Goal: Check status: Check status

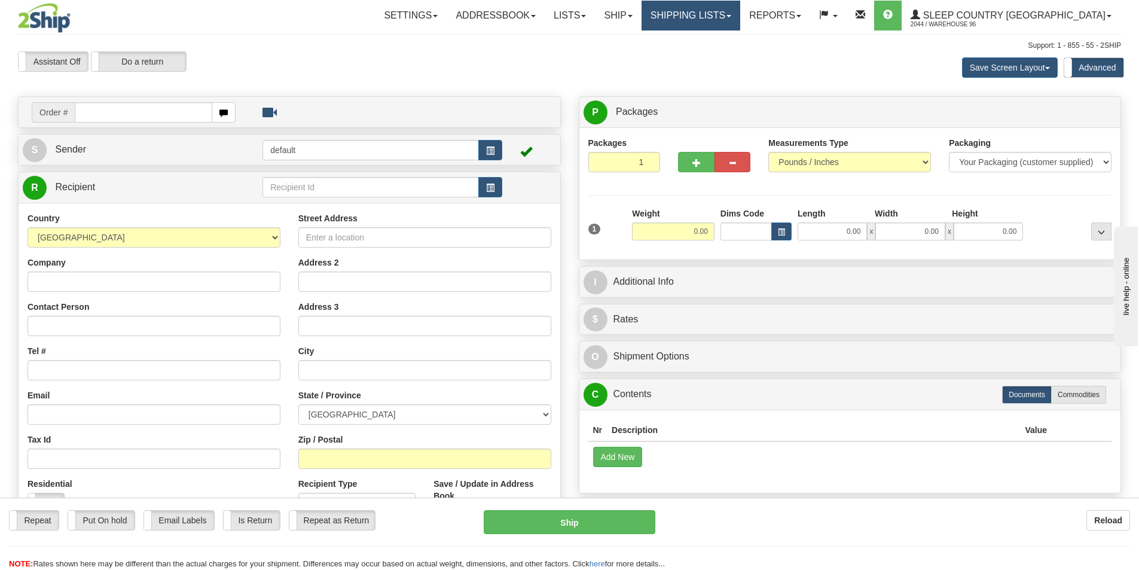
click at [728, 15] on link "Shipping lists" at bounding box center [690, 16] width 99 height 30
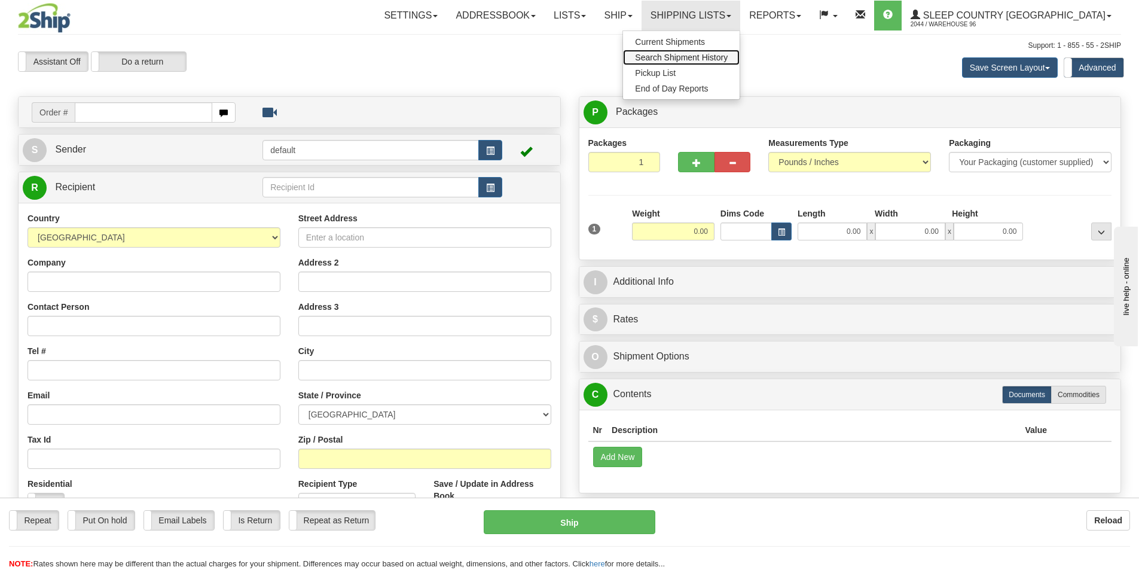
click at [727, 54] on span "Search Shipment History" at bounding box center [681, 58] width 93 height 10
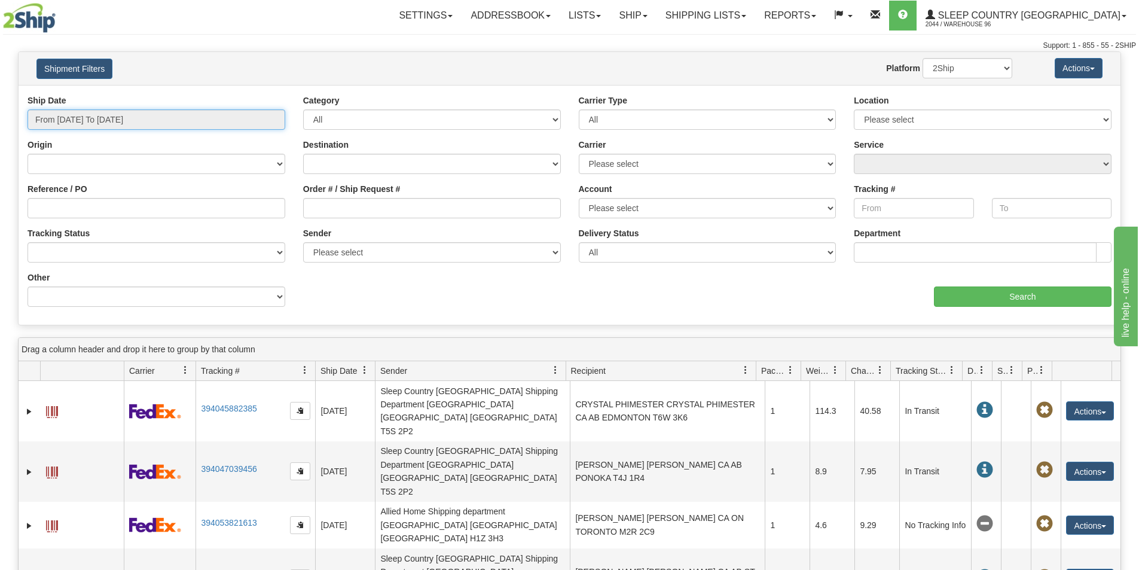
click at [271, 117] on input "From 10/08/2025 To 10/09/2025" at bounding box center [156, 119] width 258 height 20
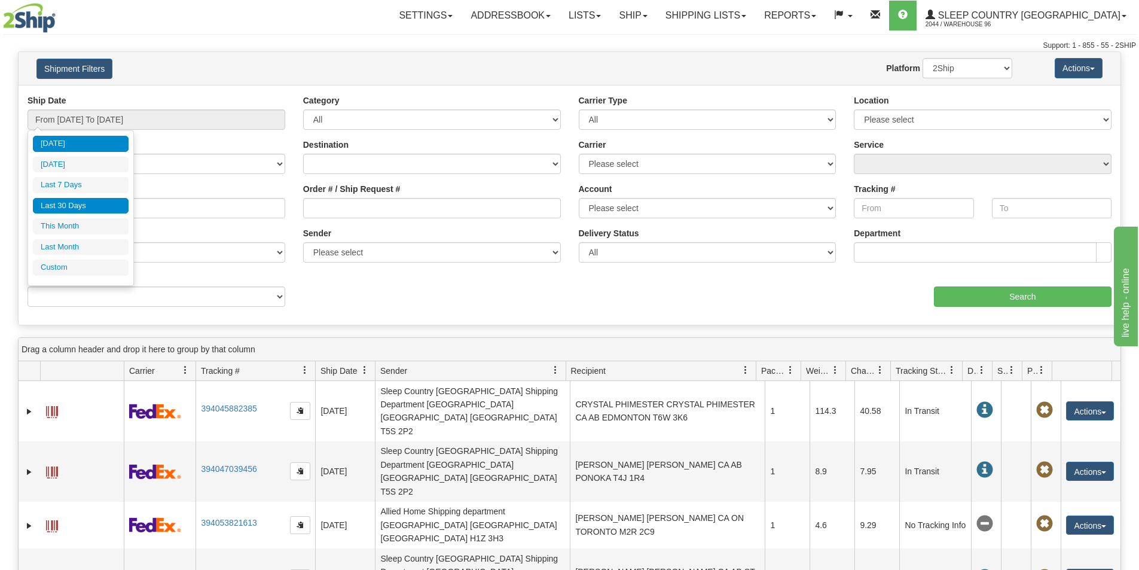
click at [79, 201] on li "Last 30 Days" at bounding box center [81, 206] width 96 height 16
type input "From 09/10/2025 To 10/09/2025"
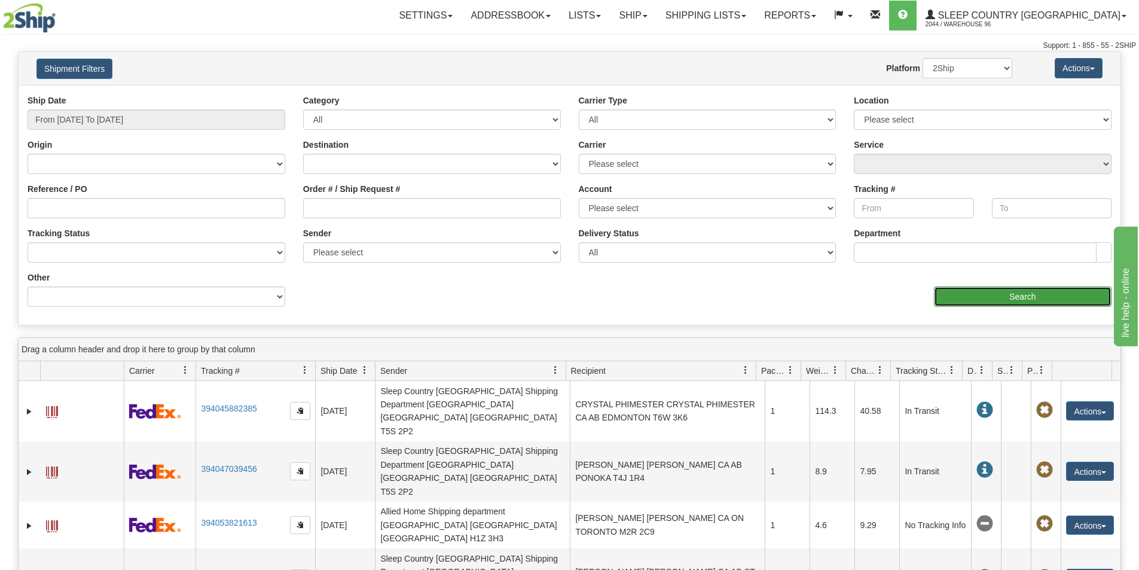
click at [1005, 288] on input "Search" at bounding box center [1023, 296] width 178 height 20
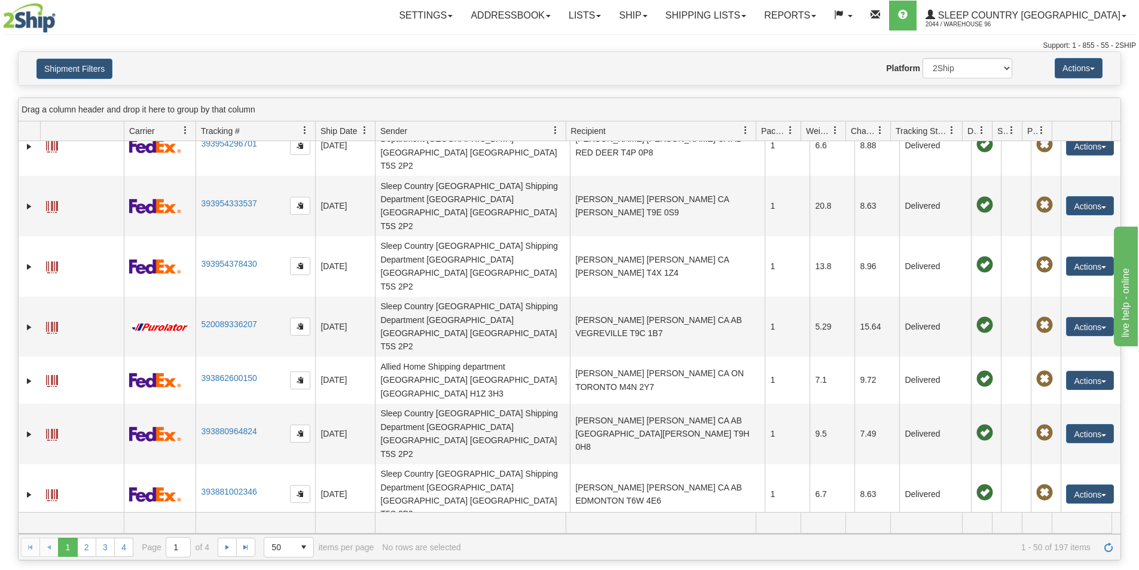
scroll to position [1315, 0]
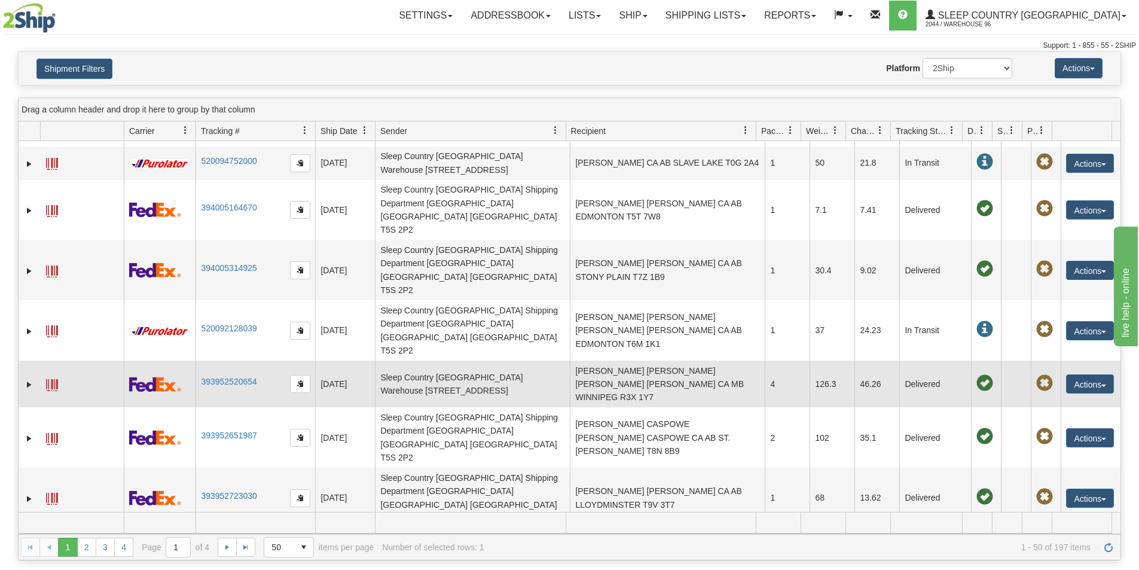
scroll to position [120, 0]
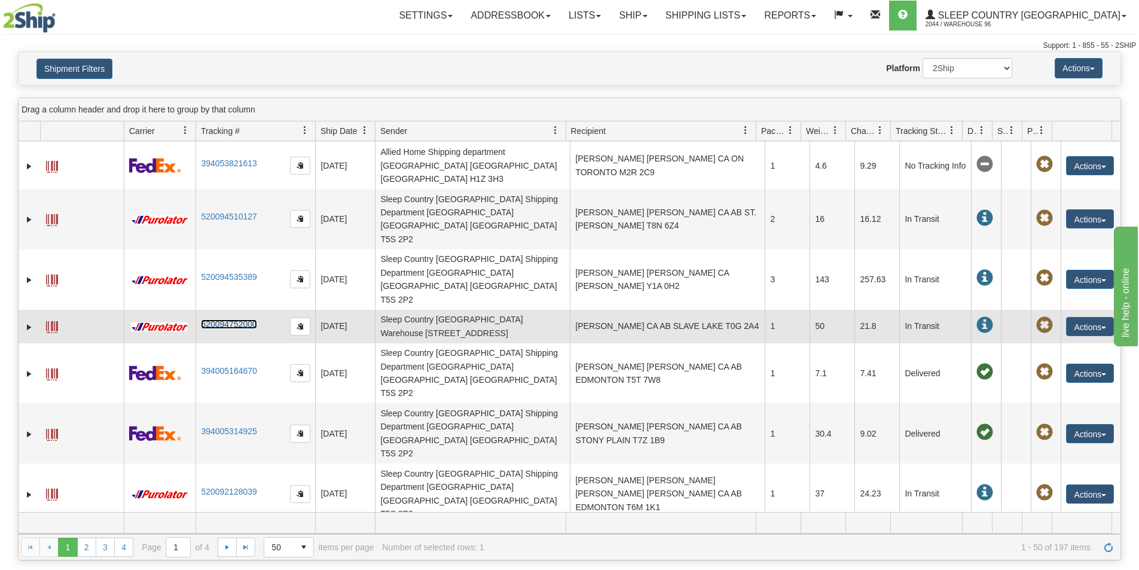
click at [238, 319] on link "520094752000" at bounding box center [229, 324] width 56 height 10
